Goal: Information Seeking & Learning: Learn about a topic

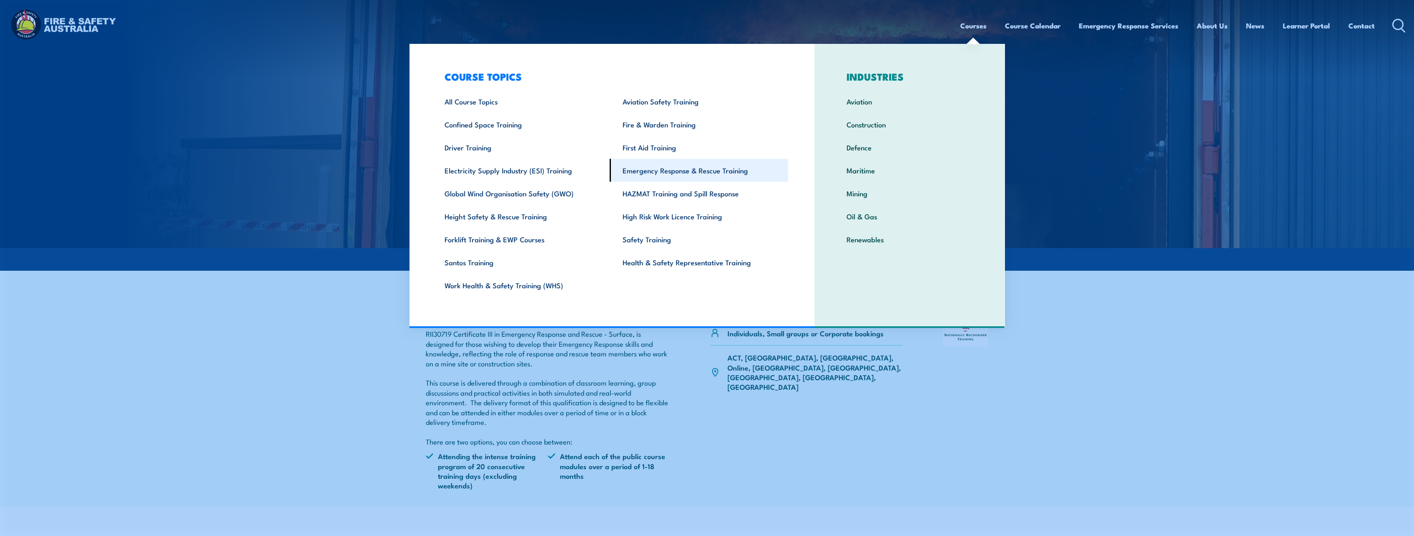
click at [680, 173] on link "Emergency Response & Rescue Training" at bounding box center [699, 170] width 178 height 23
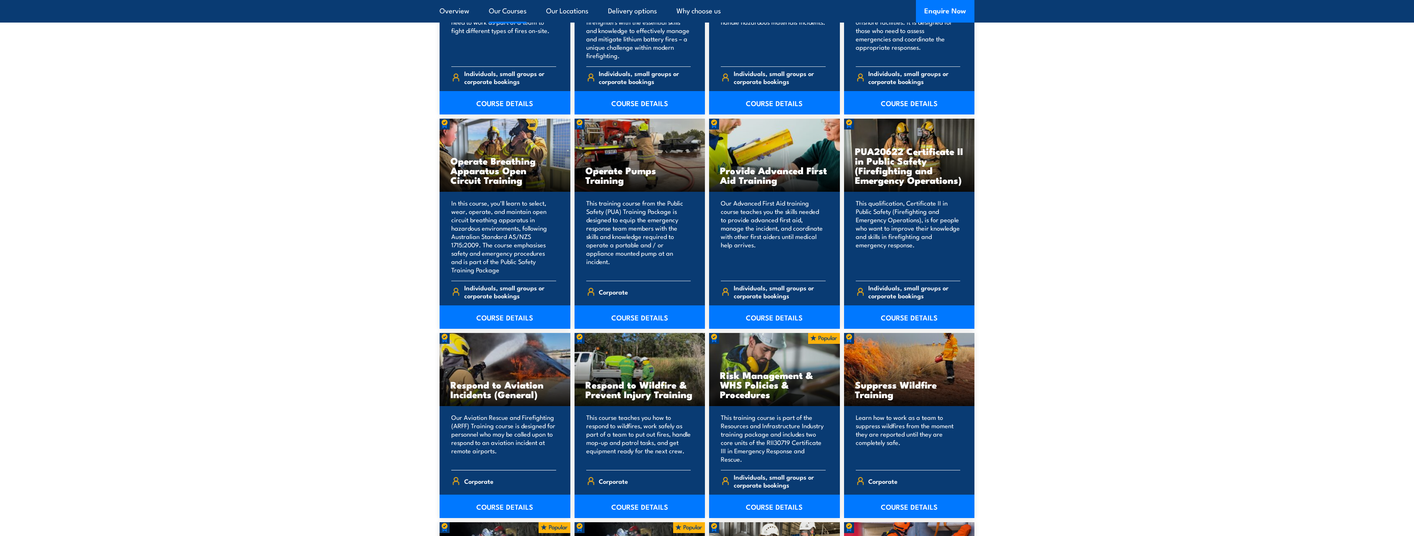
scroll to position [1044, 0]
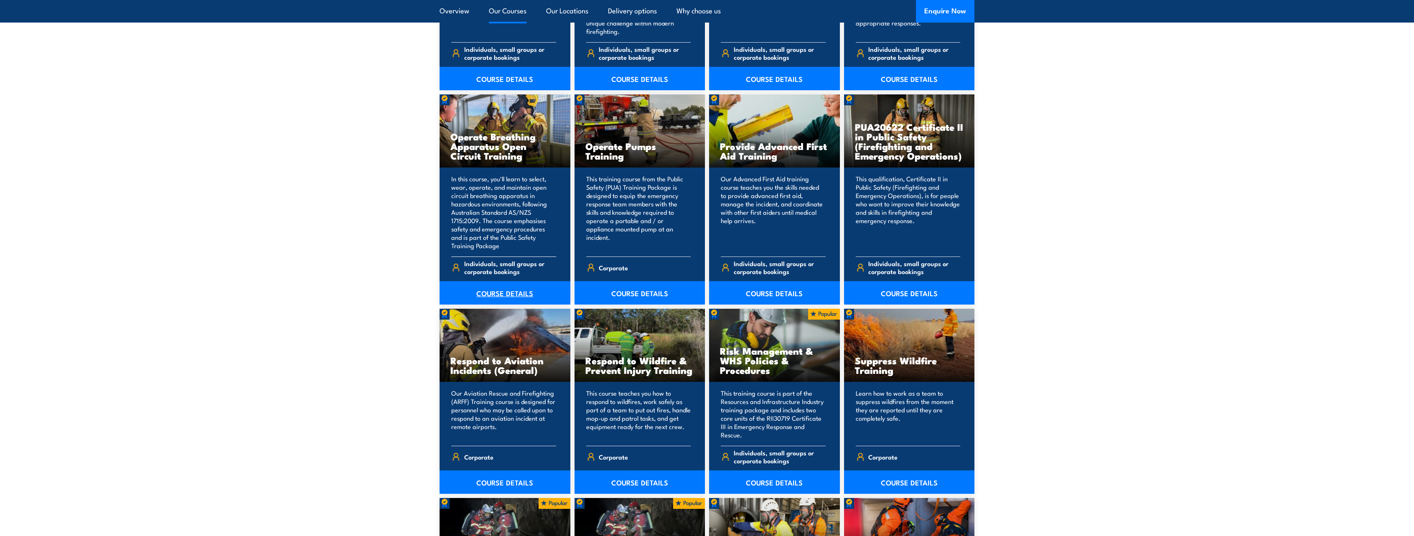
click at [489, 296] on link "COURSE DETAILS" at bounding box center [505, 292] width 131 height 23
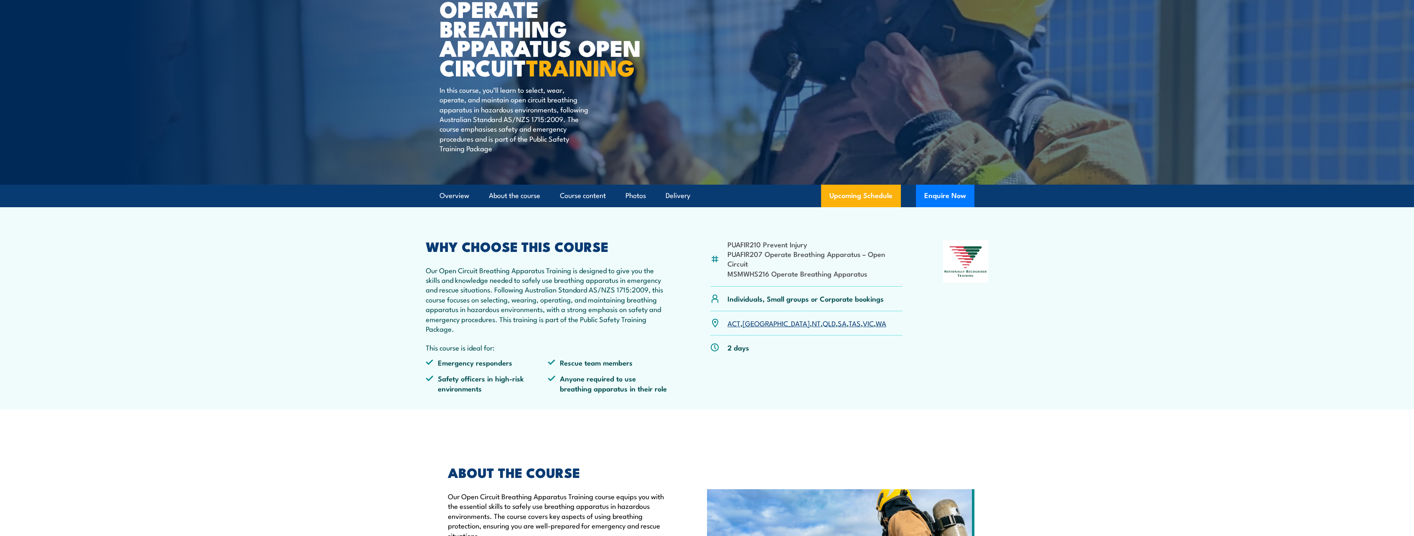
scroll to position [167, 0]
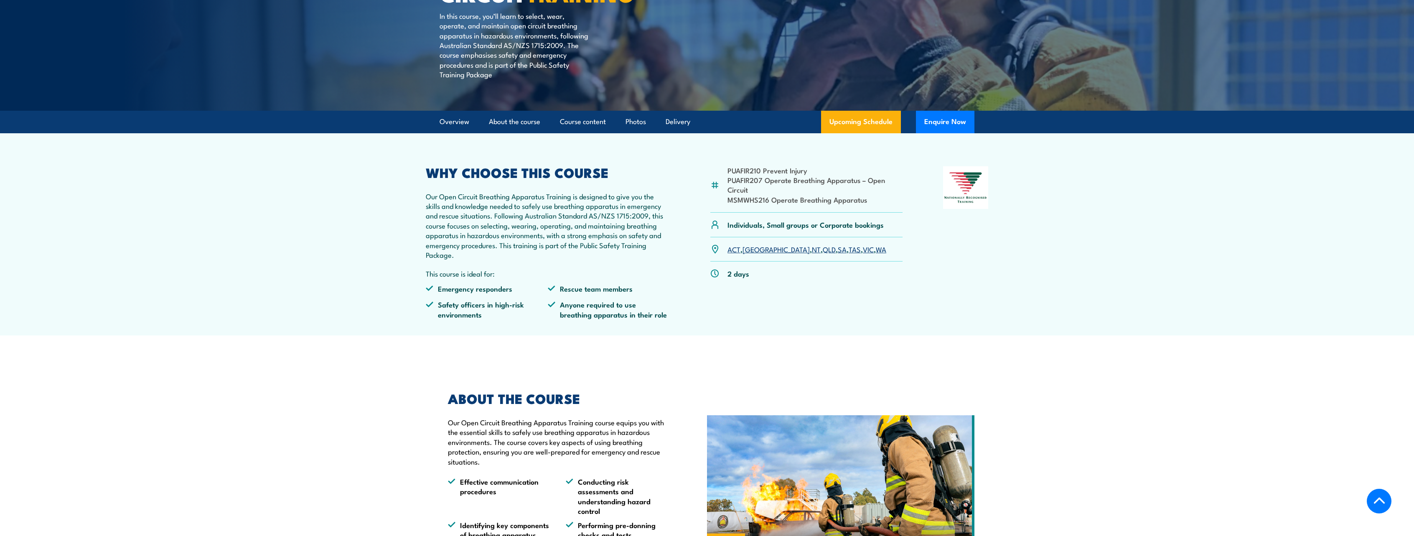
click at [876, 252] on link "WA" at bounding box center [881, 249] width 10 height 10
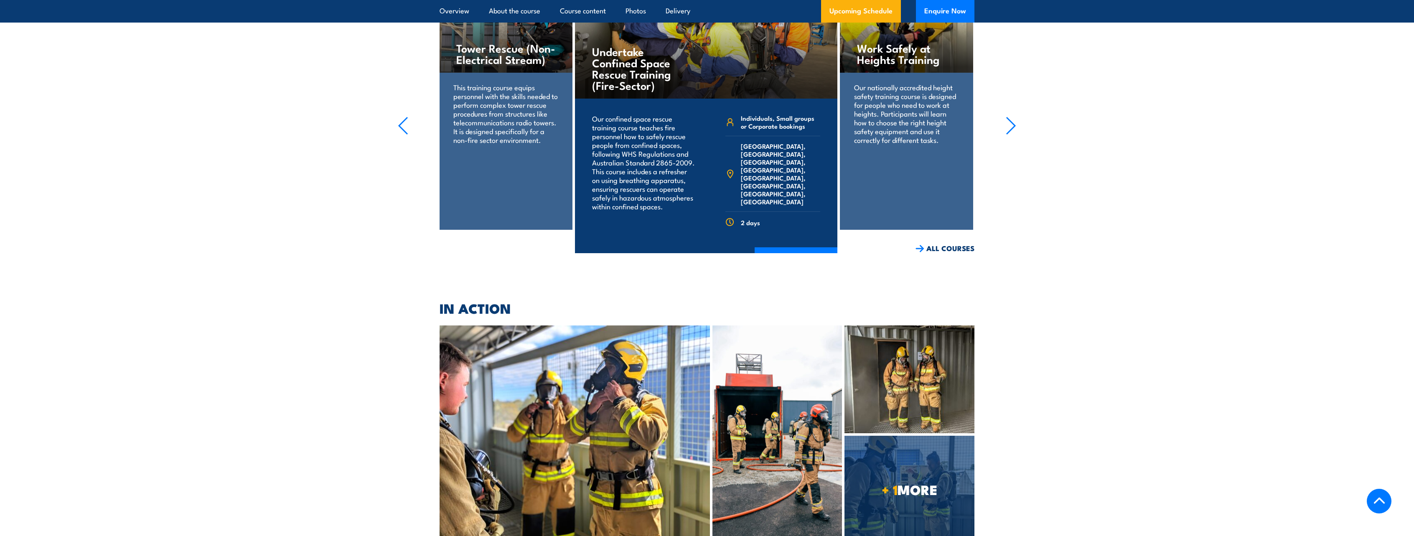
scroll to position [1738, 0]
